Goal: Task Accomplishment & Management: Manage account settings

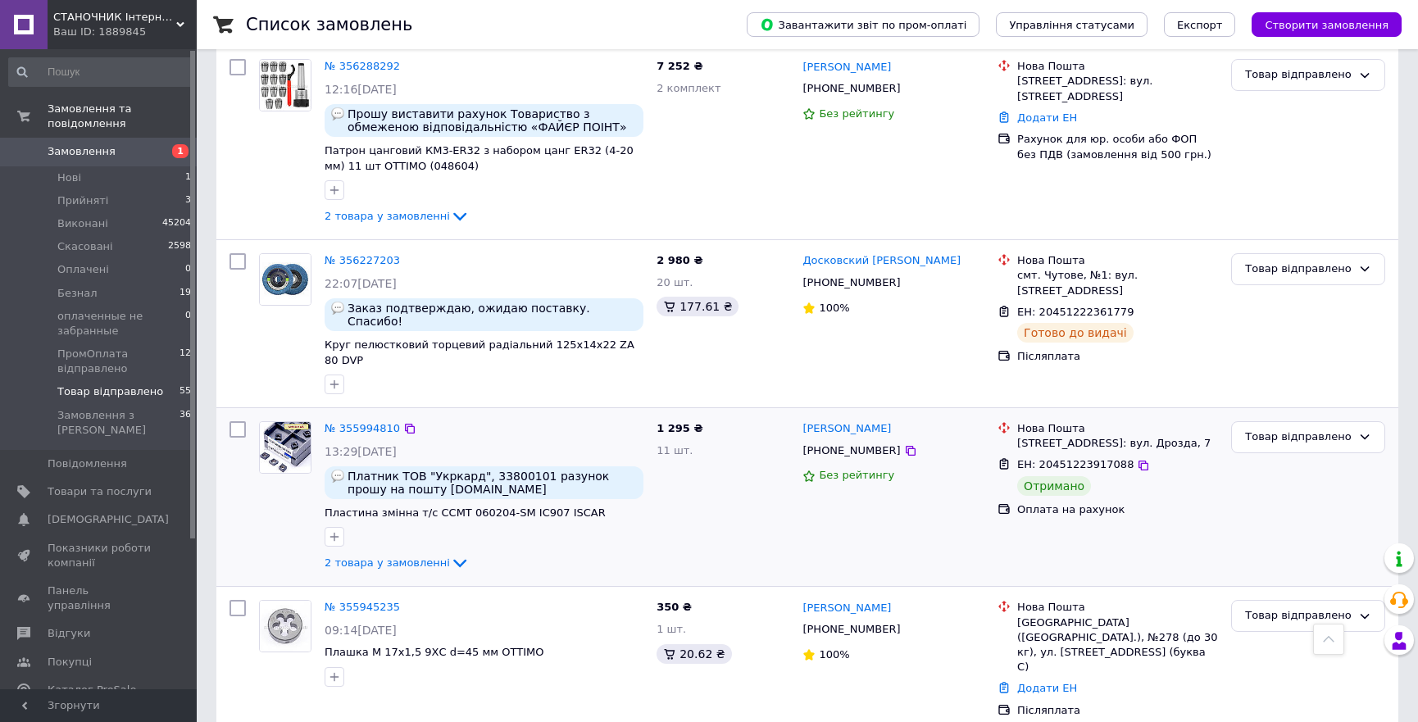
scroll to position [5512, 0]
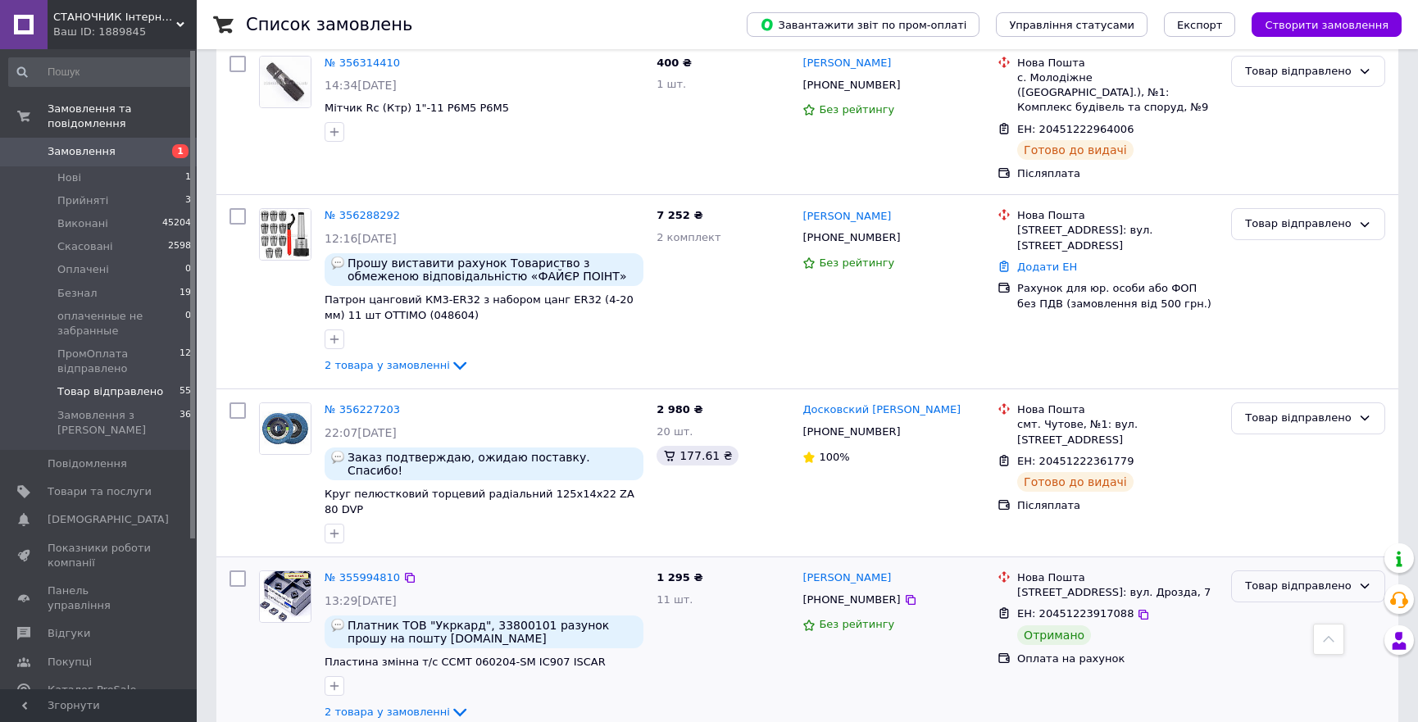
click at [1302, 578] on div "Товар відправлено" at bounding box center [1298, 586] width 107 height 17
click at [1296, 635] on li "Виконано" at bounding box center [1308, 650] width 152 height 30
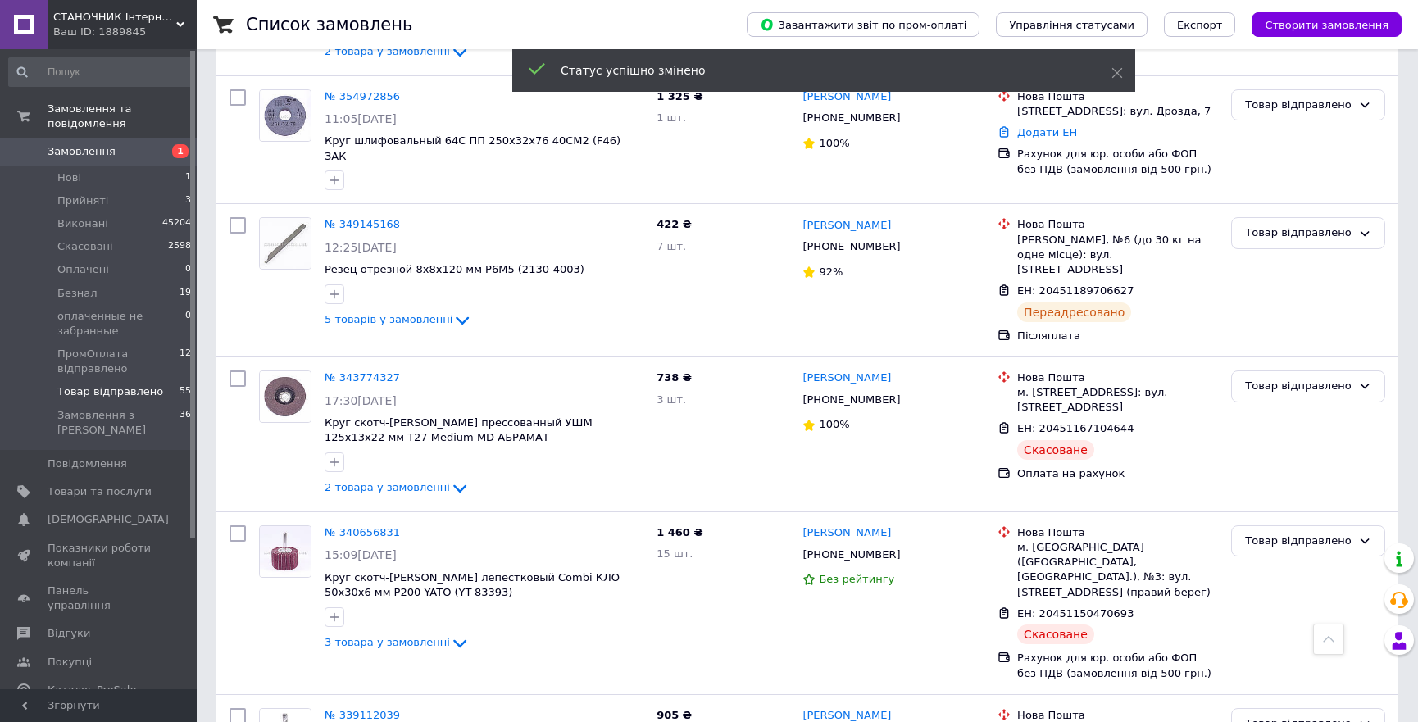
scroll to position [7754, 0]
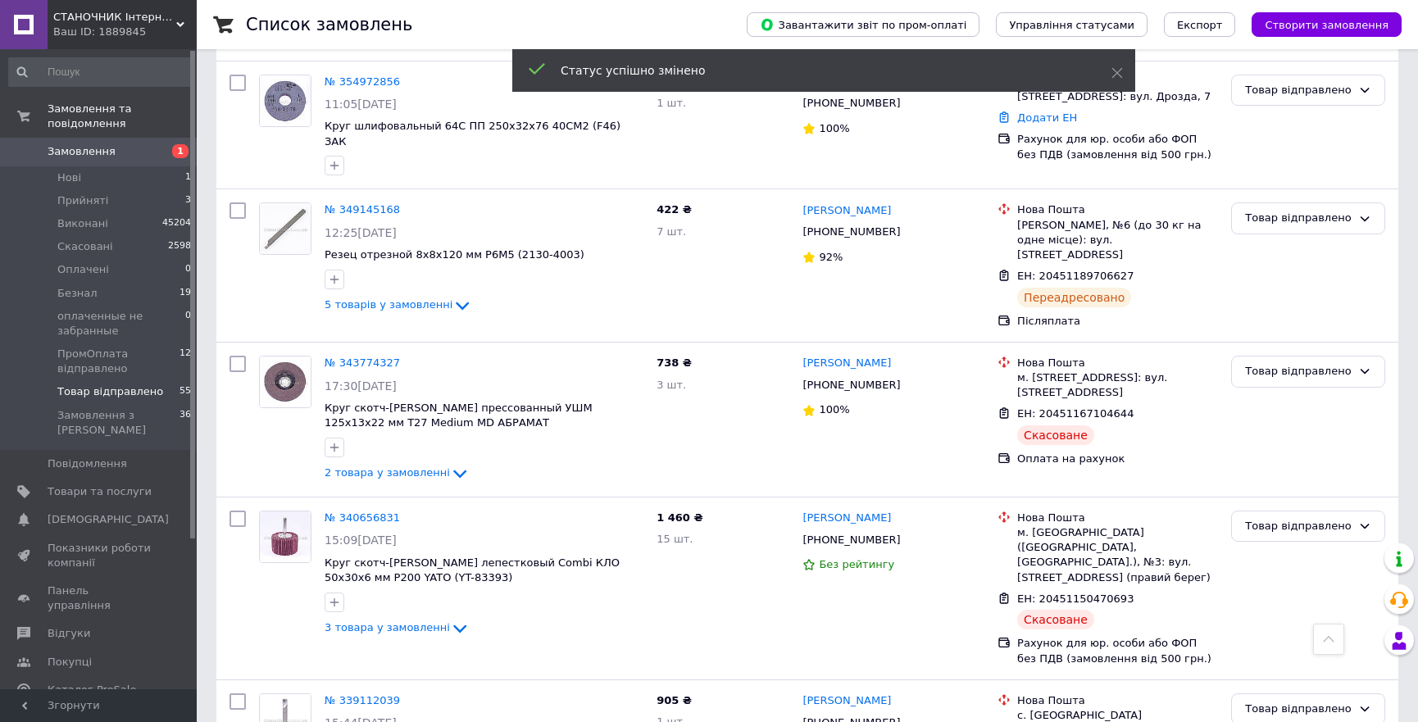
click at [98, 144] on span "Замовлення" at bounding box center [82, 151] width 68 height 15
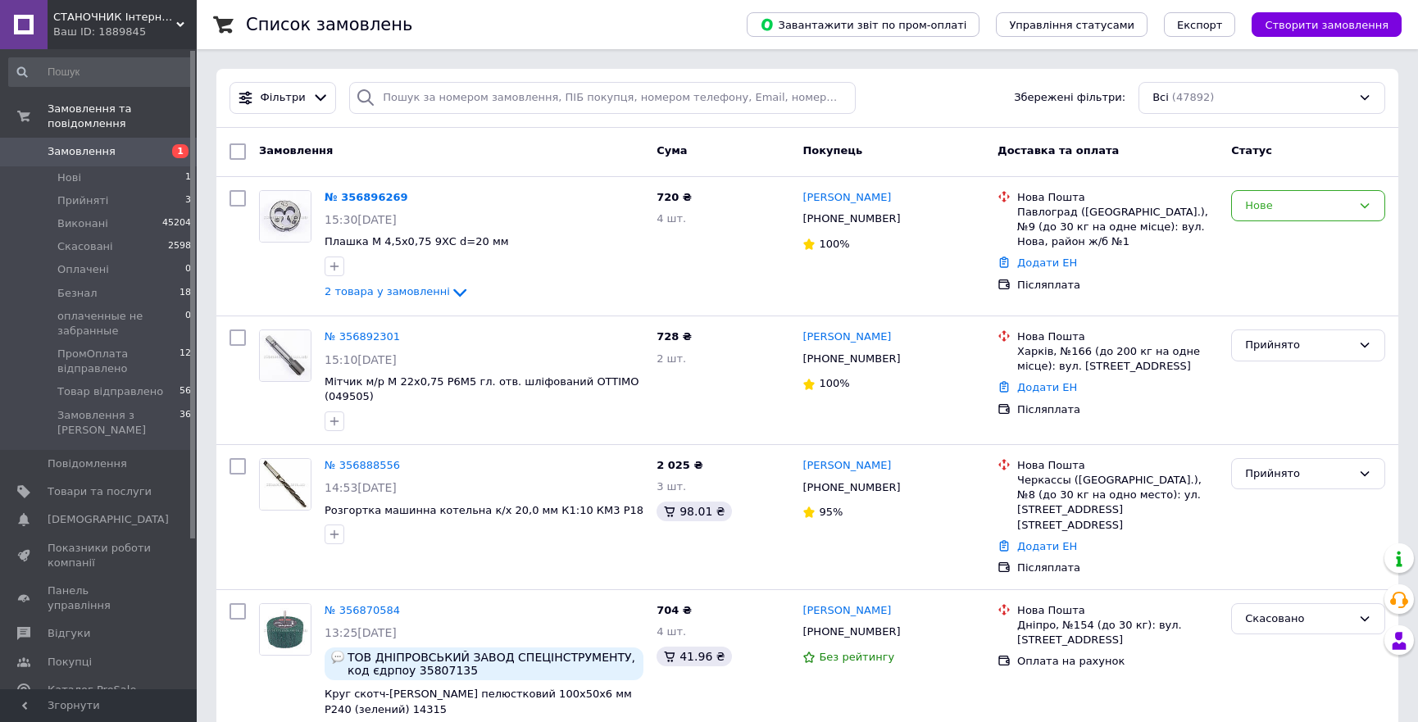
click at [69, 144] on span "Замовлення" at bounding box center [82, 151] width 68 height 15
click at [126, 384] on span "Товар відправлено" at bounding box center [110, 391] width 106 height 15
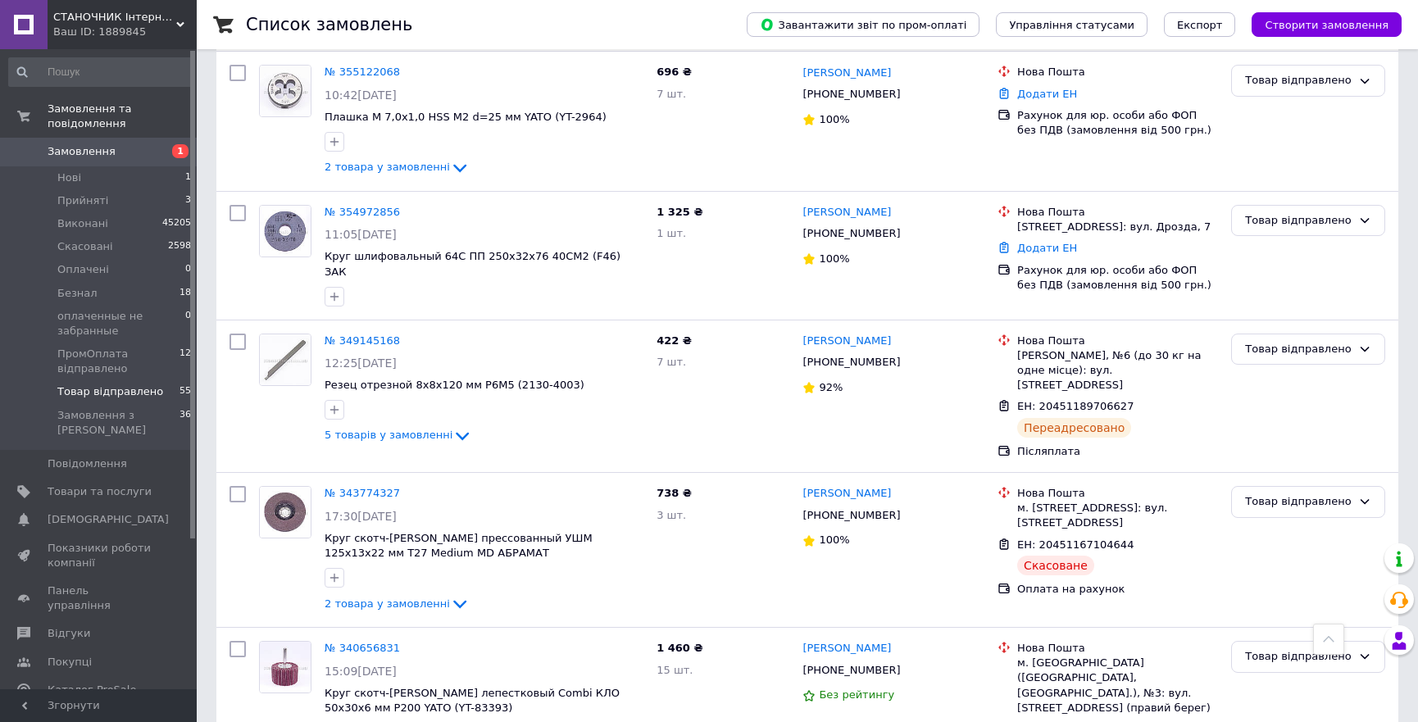
scroll to position [7728, 0]
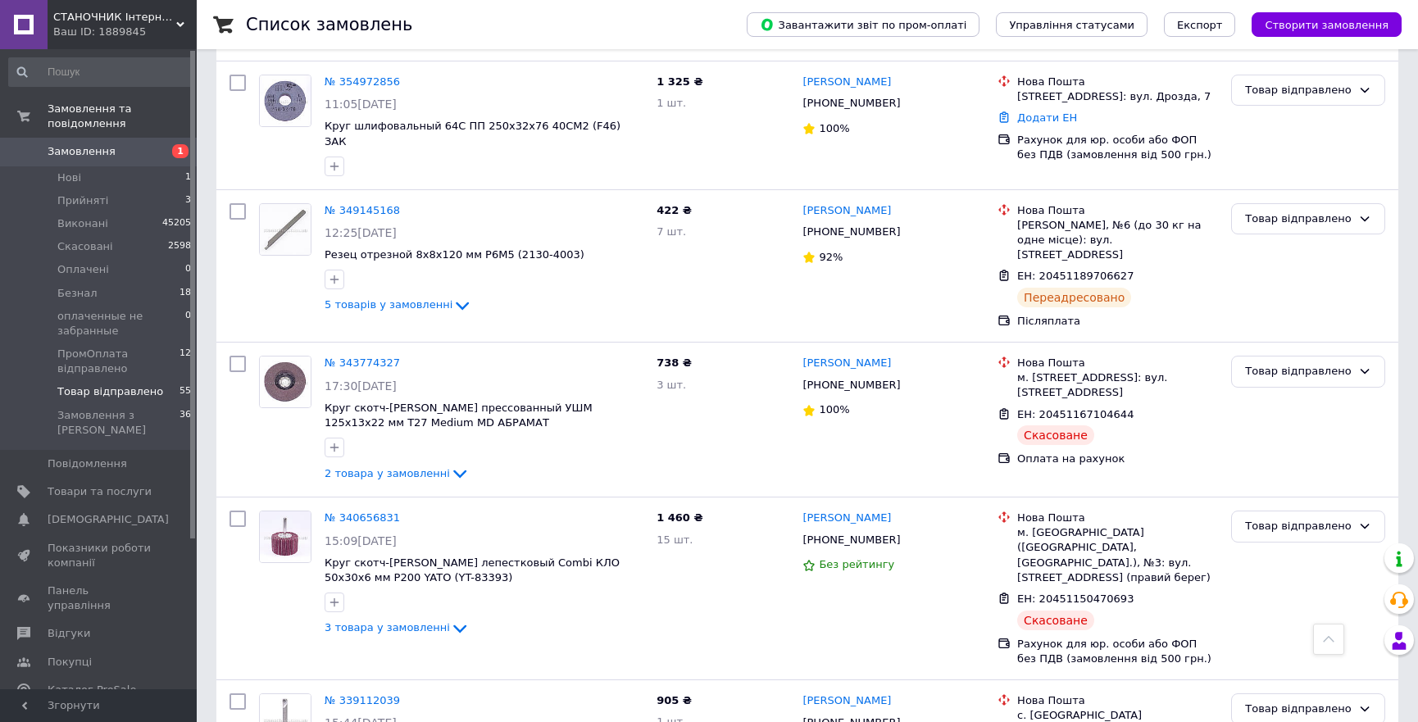
click at [77, 144] on span "Замовлення" at bounding box center [82, 151] width 68 height 15
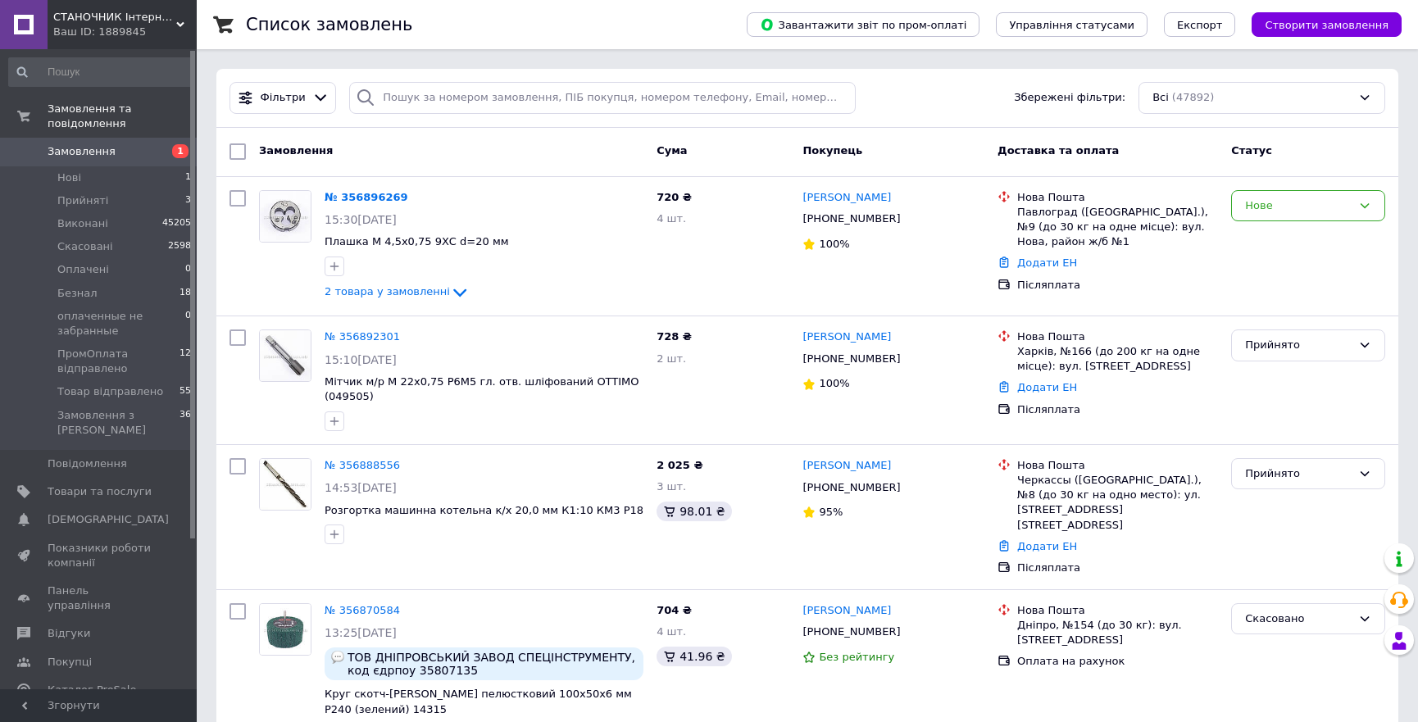
click at [87, 144] on span "Замовлення" at bounding box center [82, 151] width 68 height 15
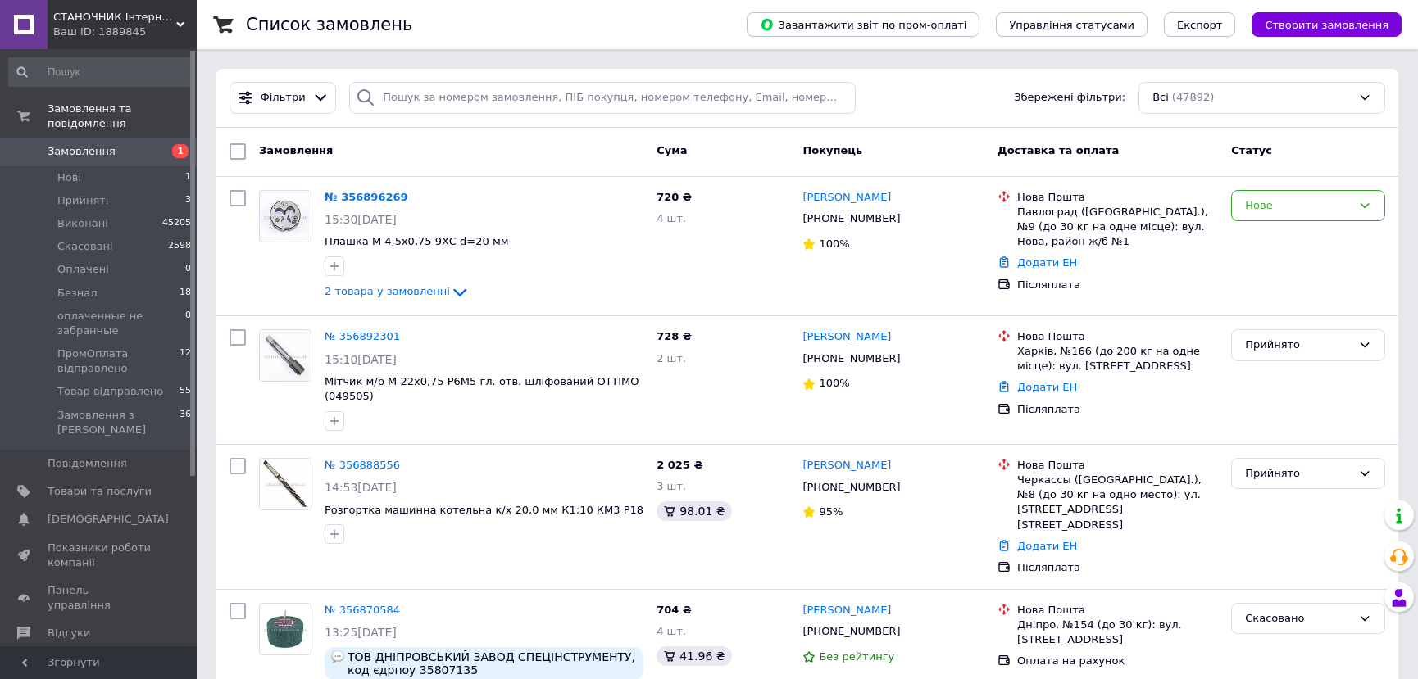
click at [62, 138] on link "Замовлення 1" at bounding box center [100, 152] width 201 height 28
